Goal: Transaction & Acquisition: Purchase product/service

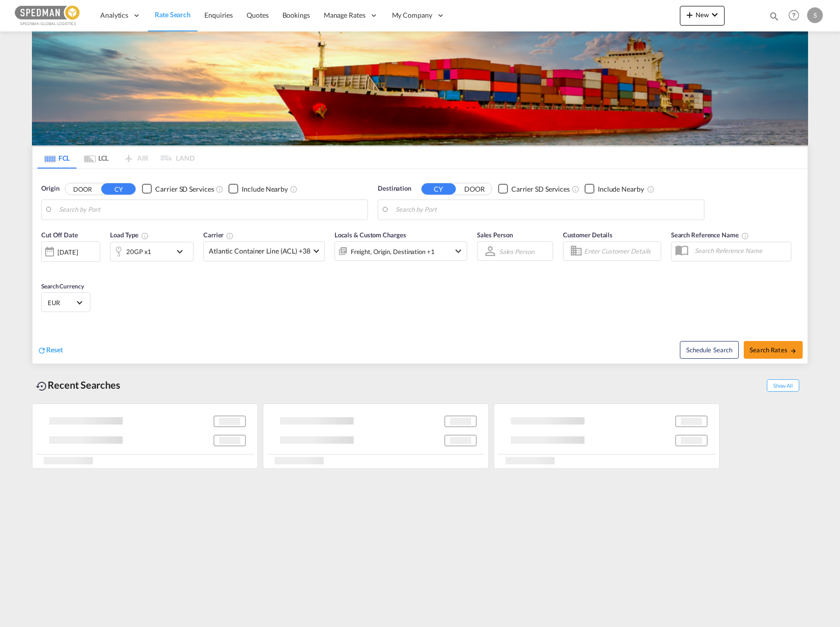
type input "Alesund ([GEOGRAPHIC_DATA]), NOAES"
type input "[GEOGRAPHIC_DATA], [GEOGRAPHIC_DATA], USLGB"
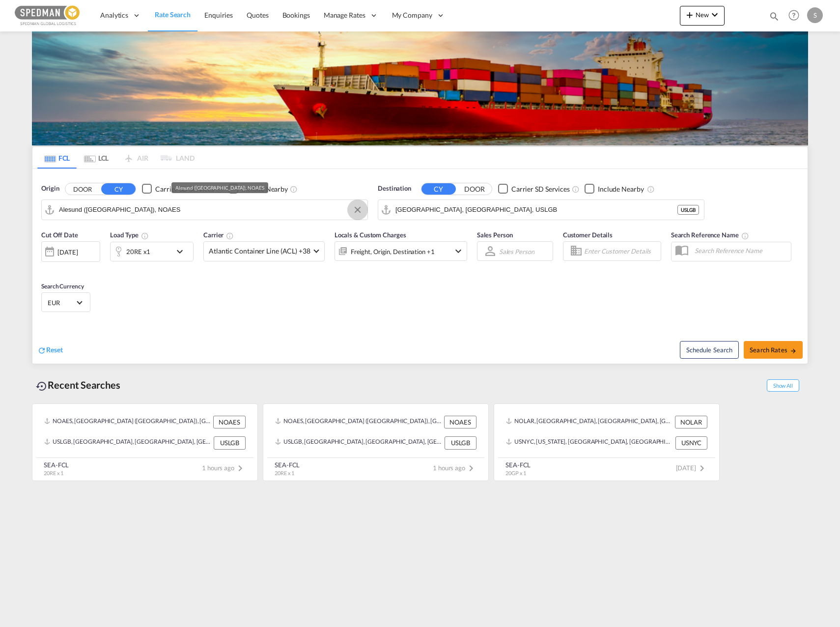
click at [361, 207] on button "Clear Input" at bounding box center [357, 209] width 15 height 15
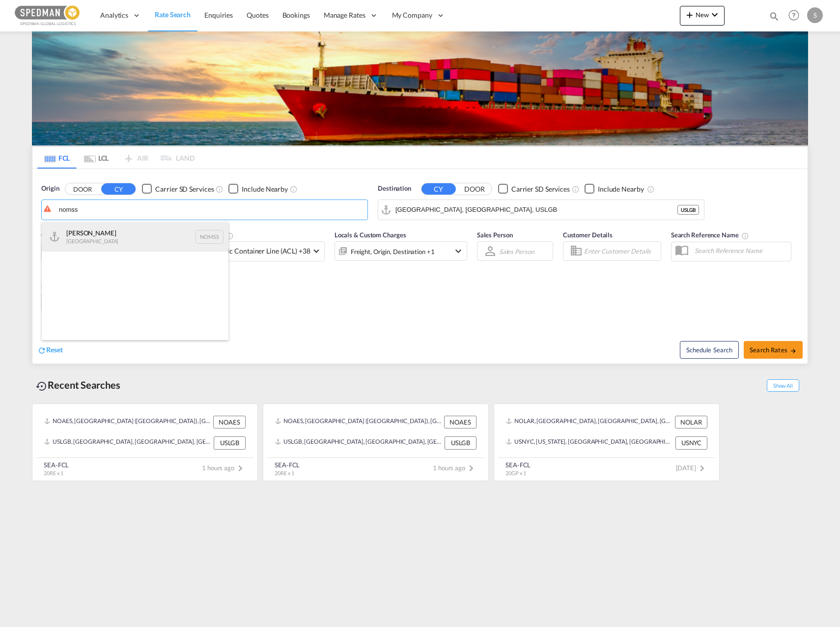
click at [174, 245] on div "[PERSON_NAME] Norway NOMSS" at bounding box center [135, 236] width 187 height 29
type input "[PERSON_NAME], NOMSS"
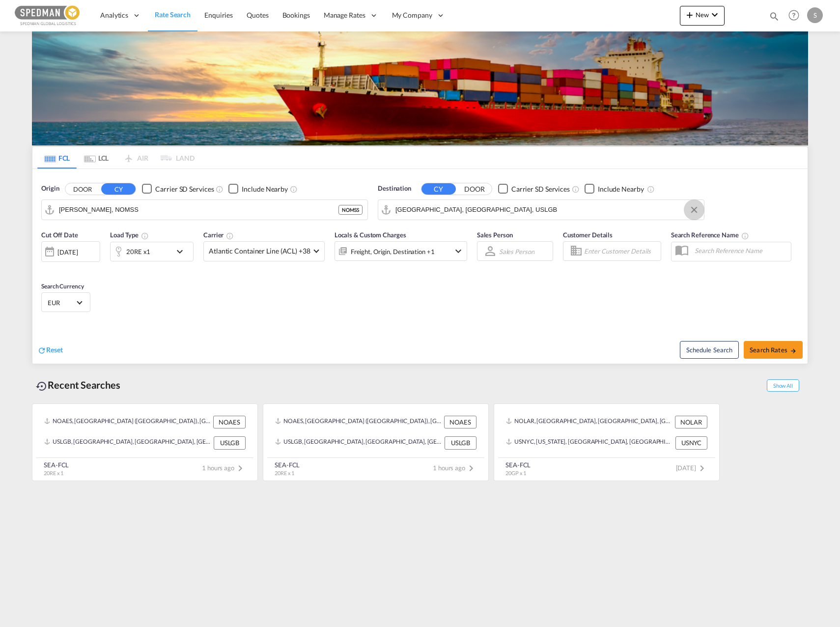
click at [689, 212] on button "Clear Input" at bounding box center [694, 209] width 15 height 15
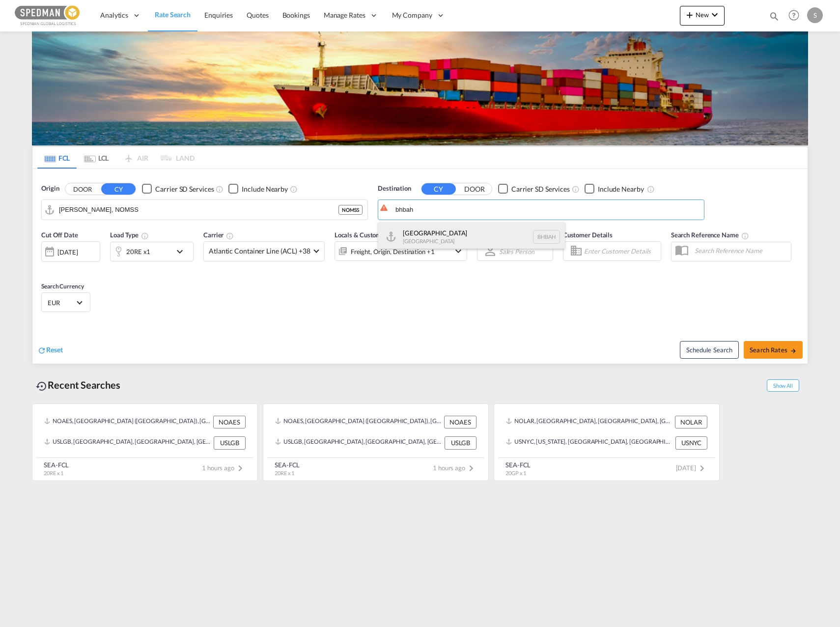
click at [455, 233] on div "Bahrain [GEOGRAPHIC_DATA] [GEOGRAPHIC_DATA]" at bounding box center [471, 236] width 187 height 29
type input "[GEOGRAPHIC_DATA], BHBAH"
click at [115, 253] on div at bounding box center [119, 252] width 16 height 20
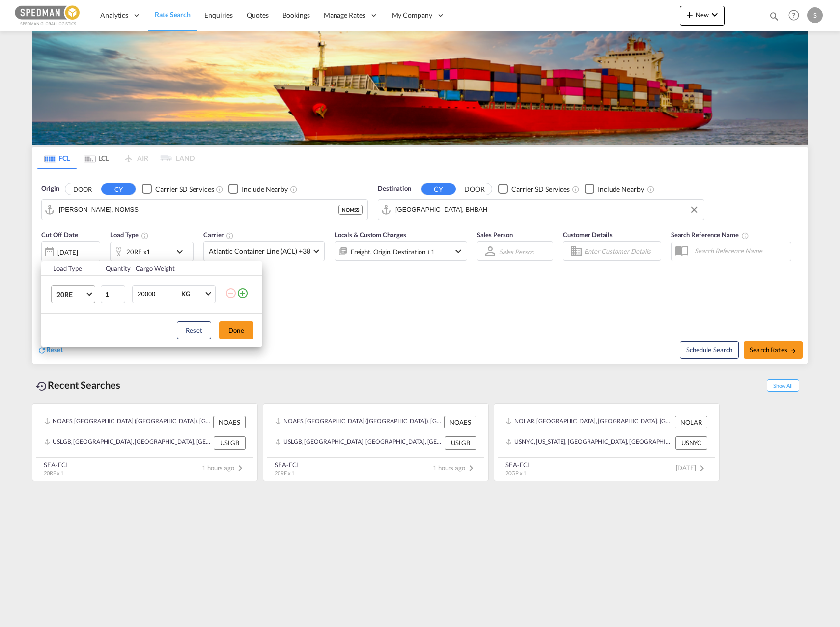
click at [55, 298] on md-select "20RE 20GP 40GP 40HC 45HC 20RE 40RE 40HR 20OT 40OT 20FR 40FR 40NR 20NR 45S 20TK …" at bounding box center [73, 295] width 44 height 18
click at [77, 252] on md-option "20GP" at bounding box center [82, 243] width 67 height 24
click at [233, 332] on button "Done" at bounding box center [236, 330] width 34 height 18
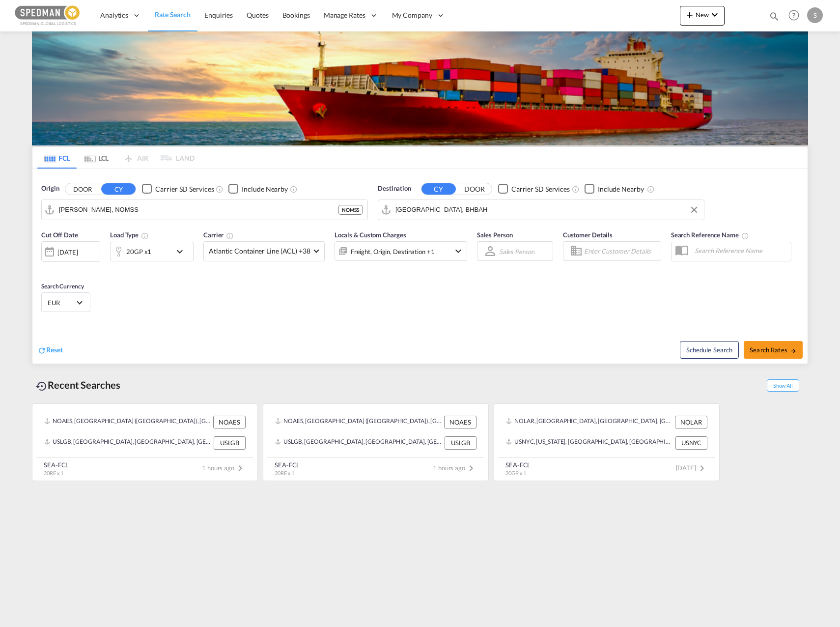
click at [81, 304] on md-select-value "EUR" at bounding box center [66, 302] width 38 height 14
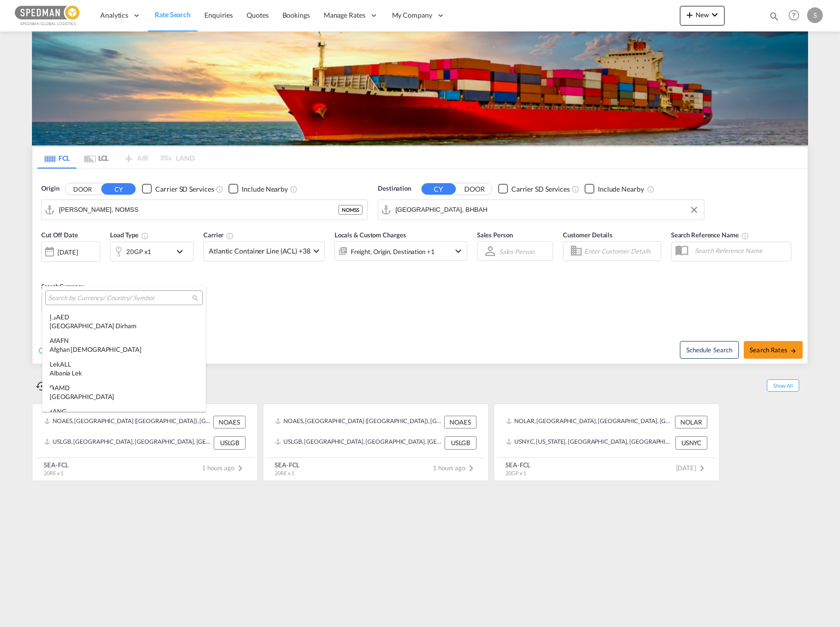
scroll to position [987, 0]
click at [87, 299] on input "search" at bounding box center [120, 298] width 144 height 9
click at [526, 289] on md-backdrop at bounding box center [420, 313] width 840 height 627
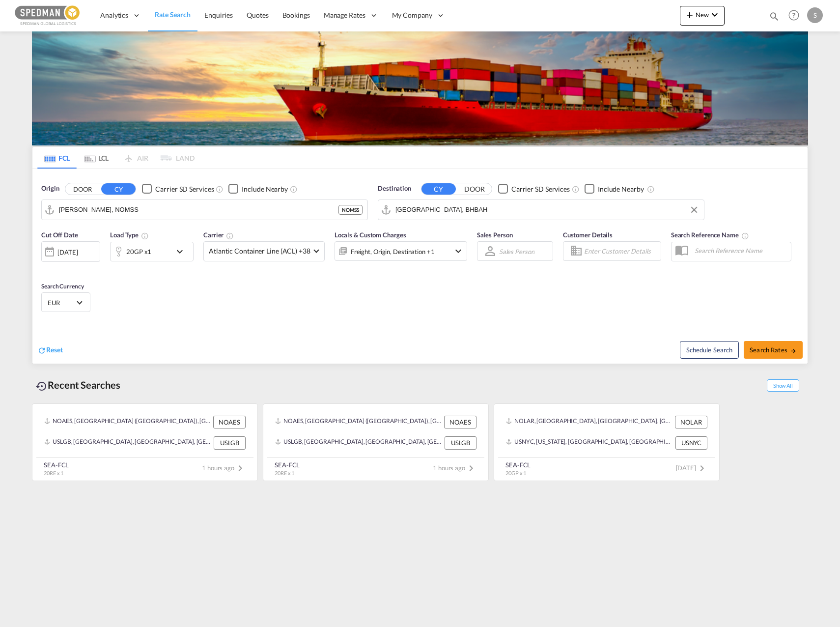
click at [396, 242] on div "Freight, Origin, Destination +1" at bounding box center [387, 251] width 105 height 20
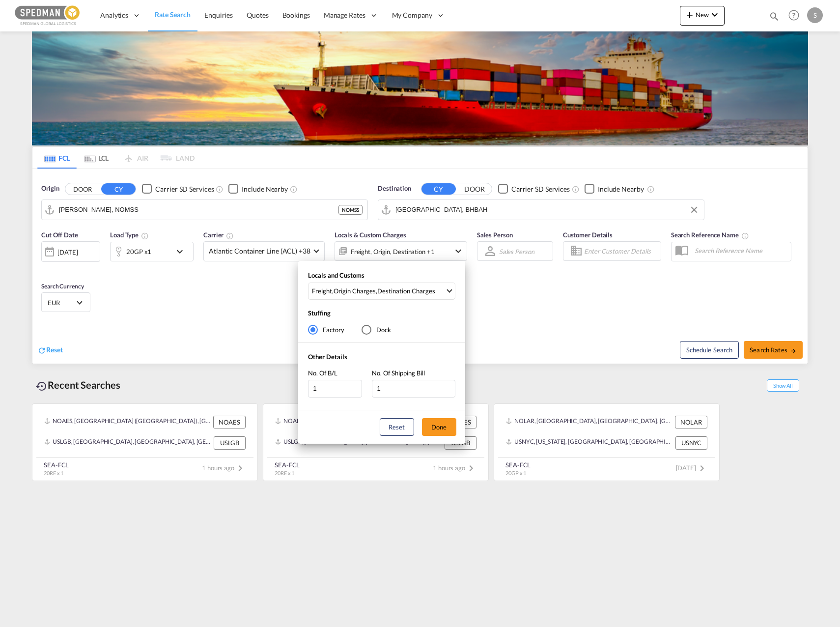
click at [396, 242] on div "Locals and Customs Freight , Origin Charges , Destination Charges Clear All Sel…" at bounding box center [420, 313] width 840 height 627
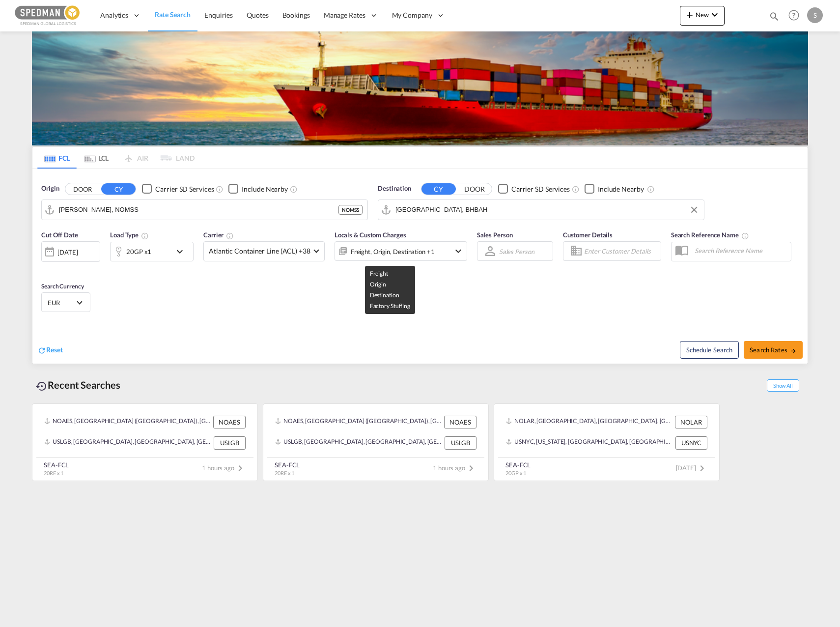
click at [215, 286] on div "Cut Off Date [DATE] [DATE] Load Type 20GP x1 Carrier Atlantic Container Line (A…" at bounding box center [420, 273] width 776 height 96
